Goal: Use online tool/utility: Utilize a website feature to perform a specific function

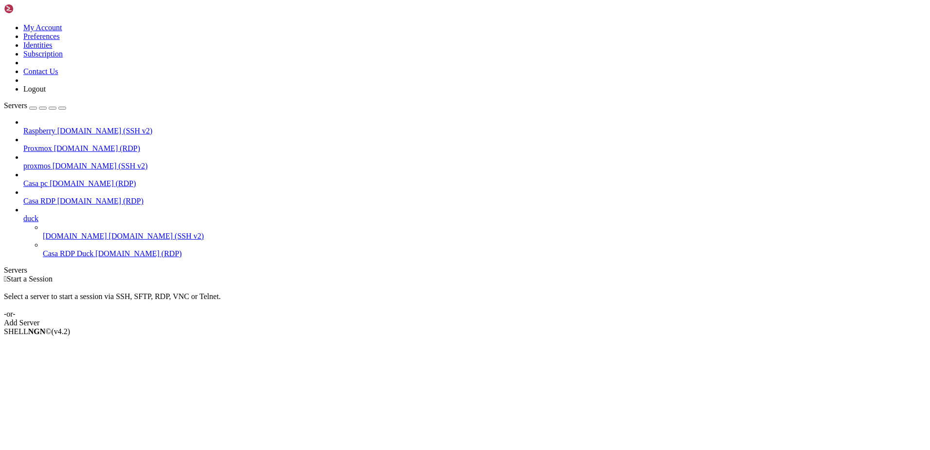
click at [70, 197] on span "[DOMAIN_NAME] (RDP)" at bounding box center [100, 201] width 86 height 8
